Goal: Task Accomplishment & Management: Manage account settings

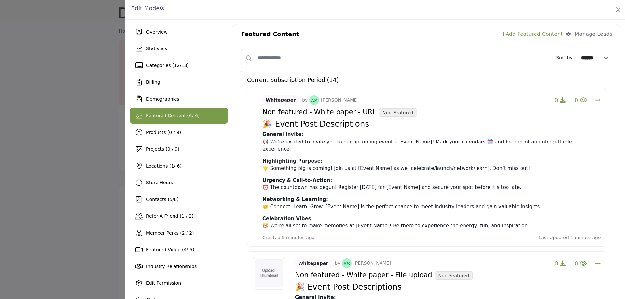
click at [72, 85] on div at bounding box center [312, 149] width 625 height 299
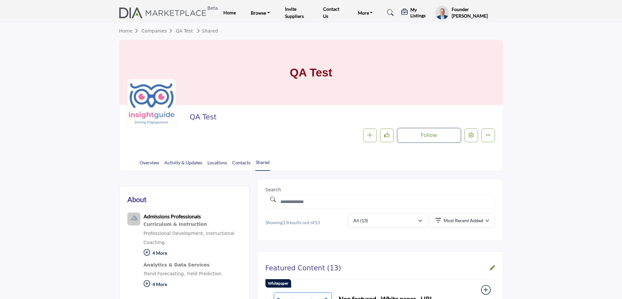
click at [418, 14] on h5 "My Listings" at bounding box center [421, 13] width 22 height 12
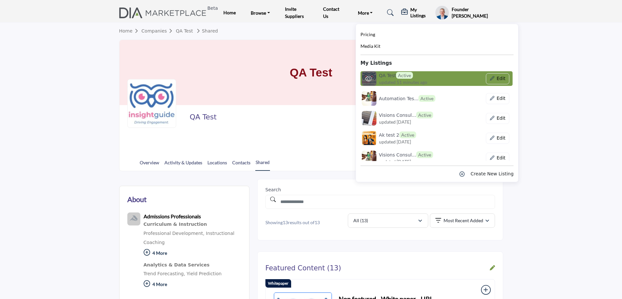
click at [402, 76] on span "Active" at bounding box center [404, 75] width 17 height 7
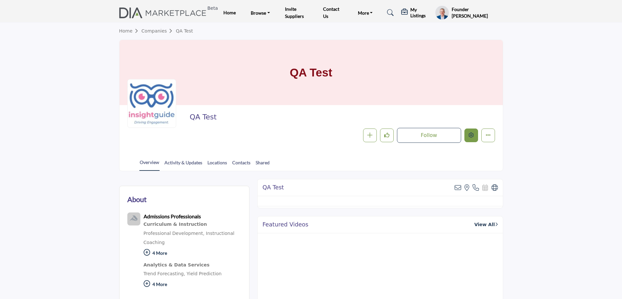
click at [471, 136] on icon "Edit company" at bounding box center [471, 135] width 5 height 5
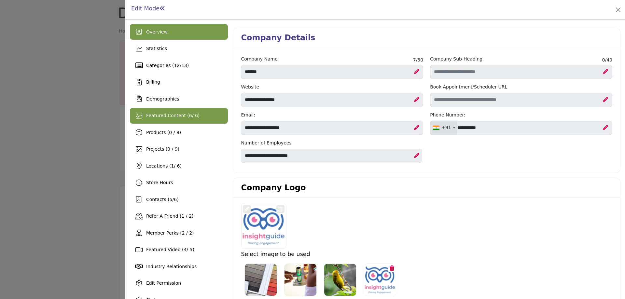
click at [178, 114] on span "Featured Content ( 6 / 6)" at bounding box center [172, 115] width 53 height 5
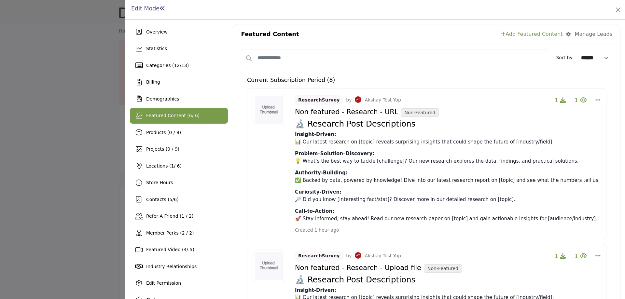
click at [534, 35] on link "Add Featured Content" at bounding box center [532, 34] width 62 height 8
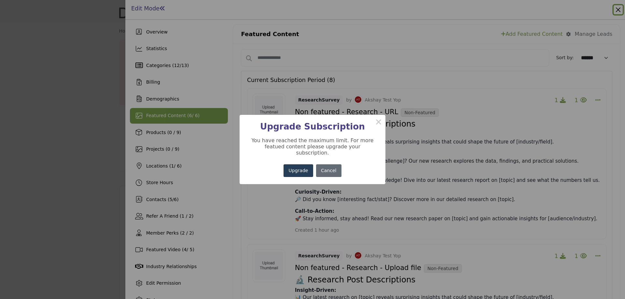
click at [329, 169] on button "Cancel" at bounding box center [328, 171] width 25 height 13
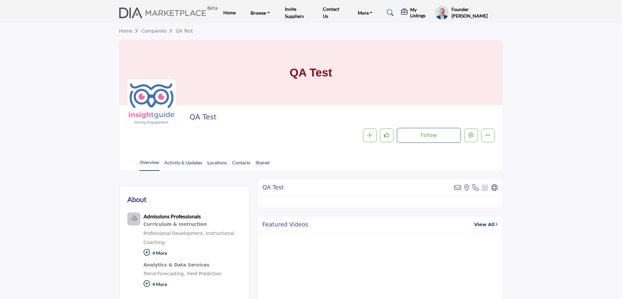
click at [73, 68] on div at bounding box center [312, 149] width 625 height 299
click at [459, 11] on h5 "Founder [PERSON_NAME]" at bounding box center [477, 12] width 51 height 13
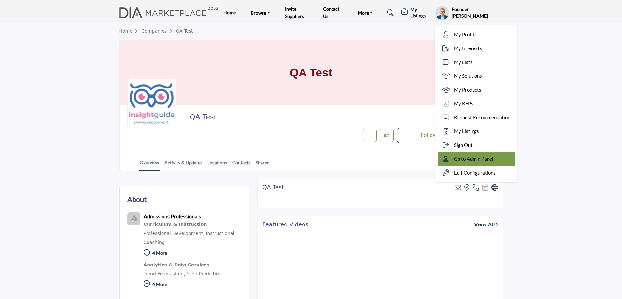
click at [475, 161] on span "Go to Admin Panel" at bounding box center [473, 158] width 39 height 7
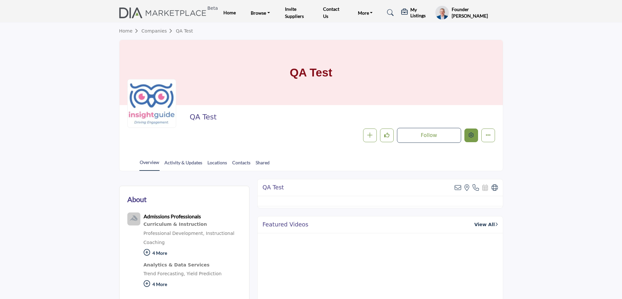
click at [471, 135] on icon "Edit company" at bounding box center [471, 135] width 5 height 5
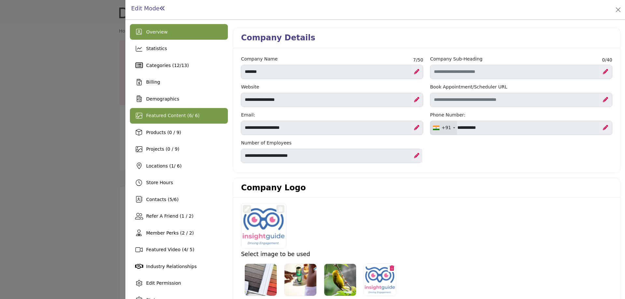
click at [179, 115] on span "Featured Content ( 6 / 6)" at bounding box center [172, 115] width 53 height 5
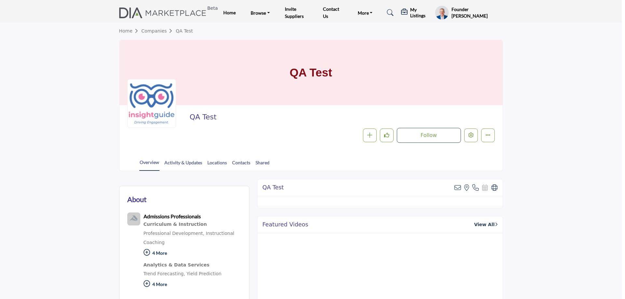
click at [57, 151] on div at bounding box center [312, 149] width 625 height 299
click at [187, 163] on link "Activity & Updates" at bounding box center [183, 164] width 38 height 11
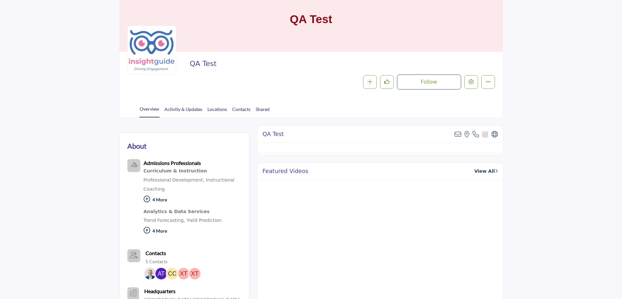
scroll to position [65, 0]
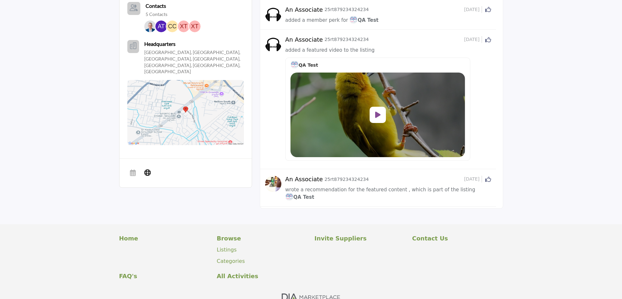
scroll to position [301, 0]
